Goal: Task Accomplishment & Management: Manage account settings

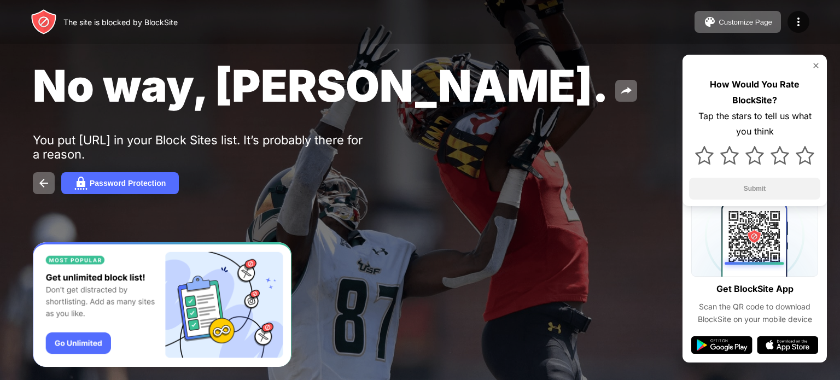
click at [575, 74] on div "No way, [PERSON_NAME]." at bounding box center [343, 85] width 620 height 53
click at [796, 25] on img at bounding box center [798, 21] width 13 height 13
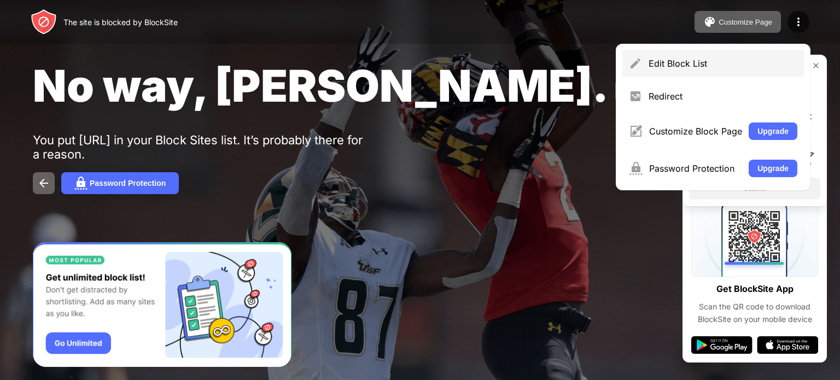
click at [733, 60] on div "Edit Block List" at bounding box center [723, 63] width 149 height 11
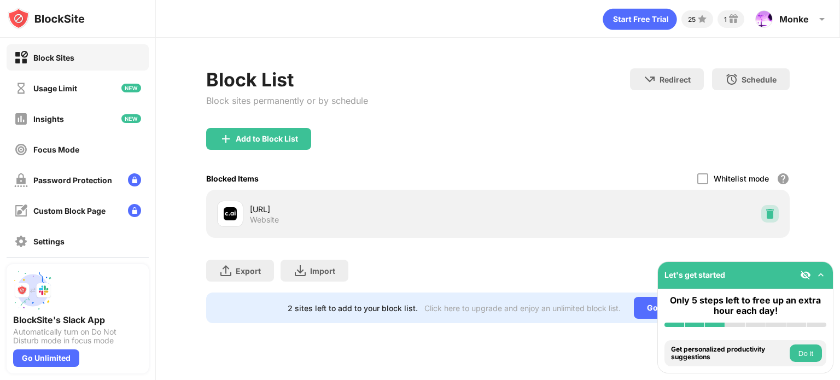
click at [765, 215] on img at bounding box center [770, 213] width 11 height 11
